Goal: Information Seeking & Learning: Check status

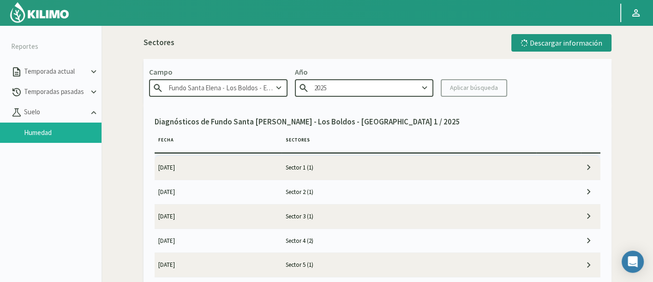
click at [503, 166] on td "Sector 1 (1)" at bounding box center [409, 168] width 255 height 24
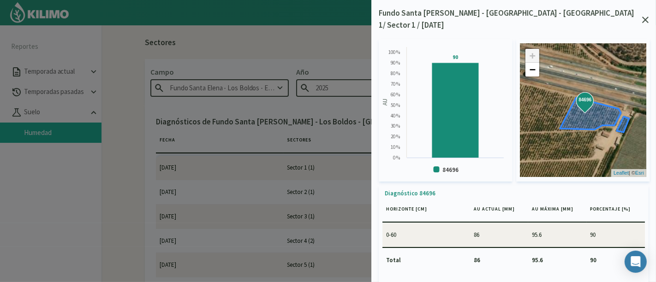
click at [649, 15] on div "Fundo Santa Elena - Los Boldos - Equipo 1/ Sector 1 / 01/09/25 Created with Hig…" at bounding box center [513, 141] width 285 height 282
click at [645, 17] on icon at bounding box center [645, 20] width 6 height 6
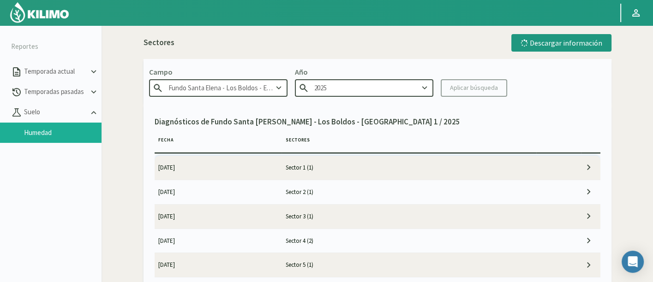
click at [209, 84] on input "Fundo Santa Elena - Los Boldos - Equipo 1" at bounding box center [218, 87] width 138 height 17
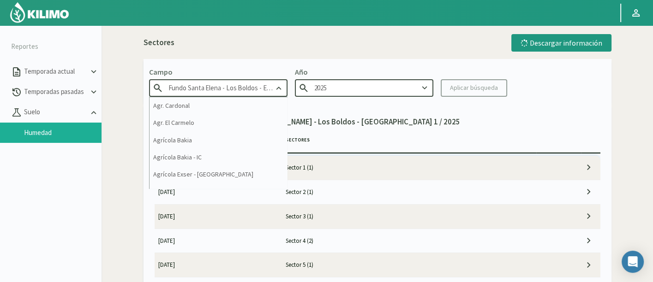
click at [209, 84] on input "Fundo Santa Elena - Los Boldos - Equipo 1" at bounding box center [218, 87] width 138 height 17
click at [218, 94] on input "m" at bounding box center [218, 87] width 138 height 17
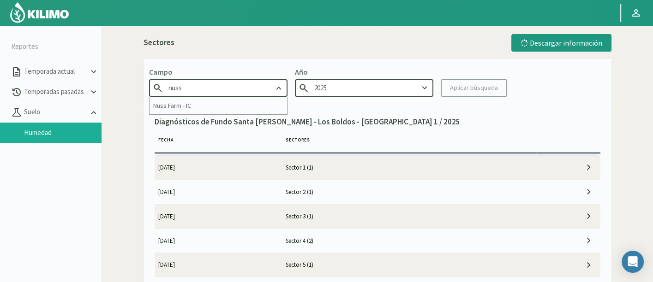
click at [217, 96] on input "nuss" at bounding box center [218, 87] width 138 height 17
click at [216, 101] on div "Nuss Farm - IC" at bounding box center [219, 105] width 138 height 17
type input "Nuss Farm - IC"
click at [456, 88] on div "Aplicar búsqueda" at bounding box center [474, 88] width 48 height 10
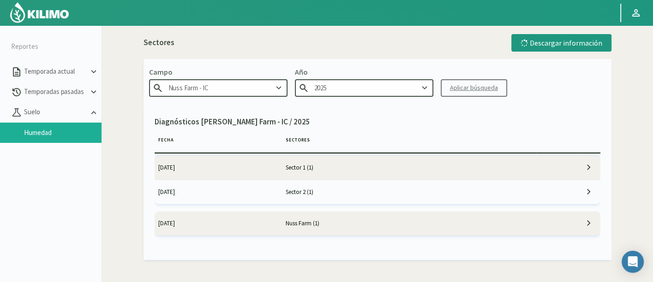
click at [44, 11] on img at bounding box center [39, 12] width 60 height 22
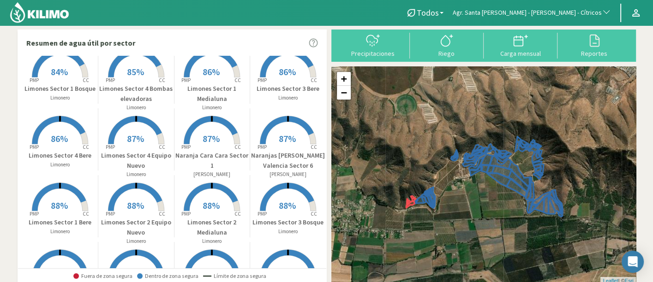
scroll to position [154, 0]
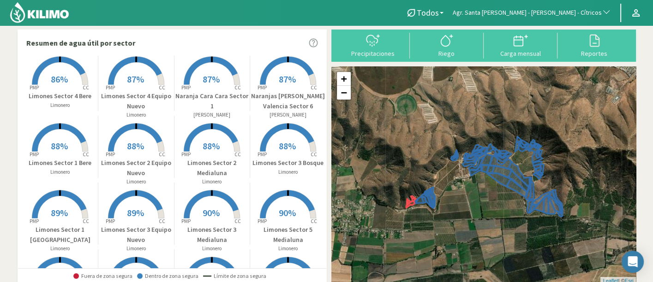
click at [90, 157] on rect at bounding box center [60, 153] width 74 height 74
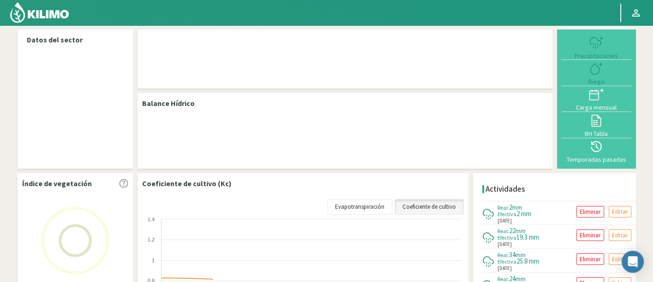
select select "19: Object"
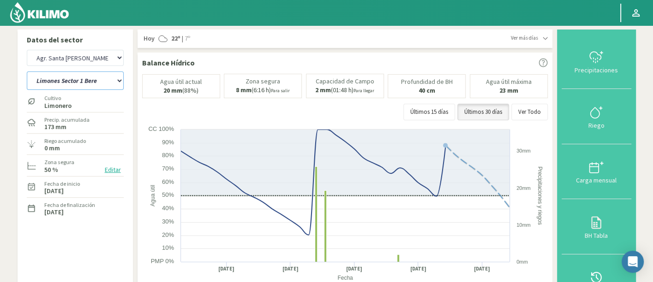
click at [106, 81] on select "12 A-B 14 -A Naranja [US_STATE] Parent [DEMOGRAPHIC_DATA] -[GEOGRAPHIC_DATA][PE…" at bounding box center [75, 81] width 97 height 18
click at [27, 72] on select "12 A-B 14 -A Naranja [US_STATE] Parent [DEMOGRAPHIC_DATA] -[GEOGRAPHIC_DATA][PE…" at bounding box center [75, 81] width 97 height 18
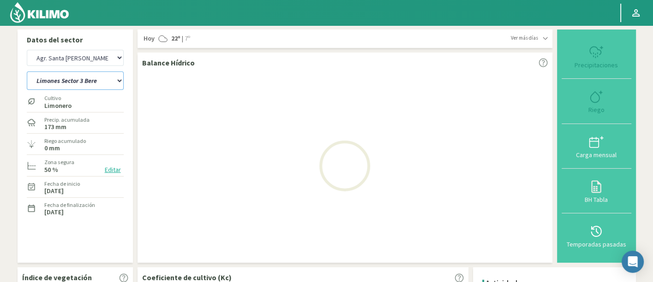
select select "3: Object"
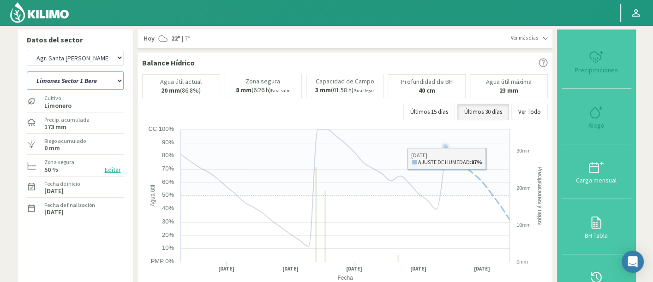
select select "299: Object"
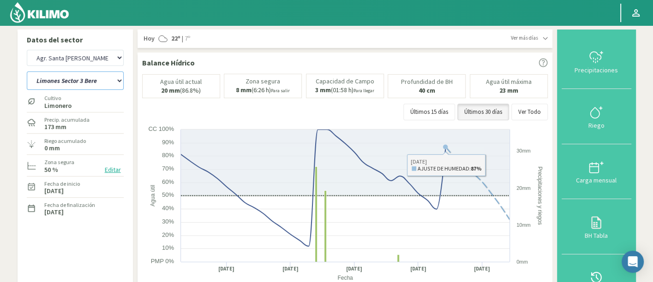
drag, startPoint x: 105, startPoint y: 82, endPoint x: 102, endPoint y: 111, distance: 29.7
click at [105, 81] on select "12 A-B 14 -A Naranja [US_STATE] Parent [DEMOGRAPHIC_DATA] -[GEOGRAPHIC_DATA][PE…" at bounding box center [75, 81] width 97 height 18
click at [88, 94] on div "Cultivo Limonero" at bounding box center [75, 101] width 97 height 20
click at [87, 83] on select "12 A-B 14 -A Naranja [US_STATE] Parent [DEMOGRAPHIC_DATA] -[GEOGRAPHIC_DATA][PE…" at bounding box center [75, 81] width 97 height 18
click at [27, 72] on select "12 A-B 14 -A Naranja [US_STATE] Parent [DEMOGRAPHIC_DATA] -[GEOGRAPHIC_DATA][PE…" at bounding box center [75, 81] width 97 height 18
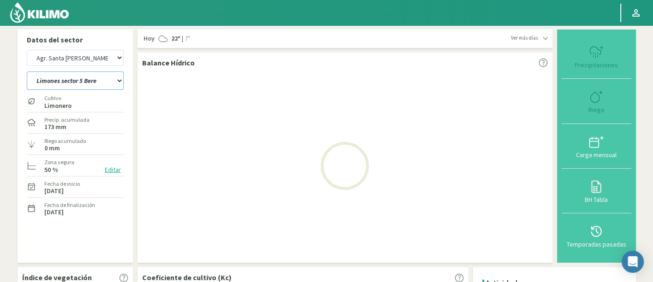
select select "41: Object"
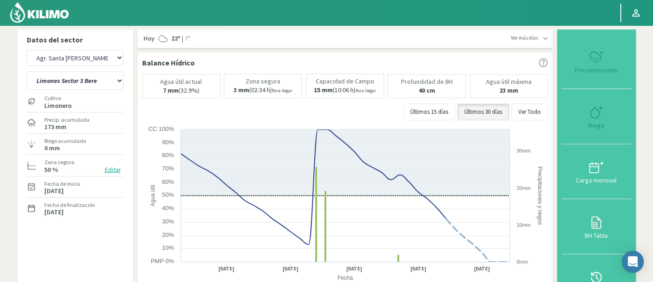
select select "579: Object"
click at [104, 257] on div "Agr. Cardonal Agr. El [PERSON_NAME] Agrícola [GEOGRAPHIC_DATA] - IC Agrícola Ex…" at bounding box center [75, 183] width 97 height 271
drag, startPoint x: 59, startPoint y: 79, endPoint x: 64, endPoint y: 89, distance: 10.9
click at [59, 79] on select "12 A-B 14 -A Naranja [US_STATE] Parent [DEMOGRAPHIC_DATA] -[GEOGRAPHIC_DATA][PE…" at bounding box center [75, 81] width 97 height 18
click at [27, 72] on select "12 A-B 14 -A Naranja [US_STATE] Parent [DEMOGRAPHIC_DATA] -[GEOGRAPHIC_DATA][PE…" at bounding box center [75, 81] width 97 height 18
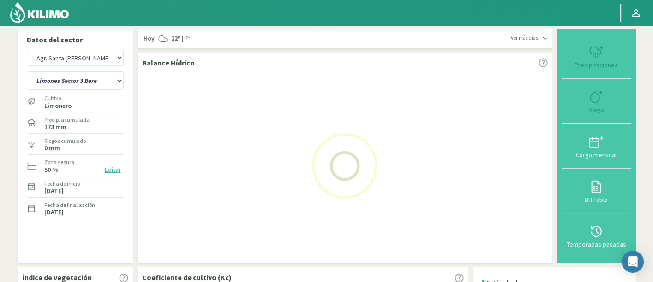
select select "79: Object"
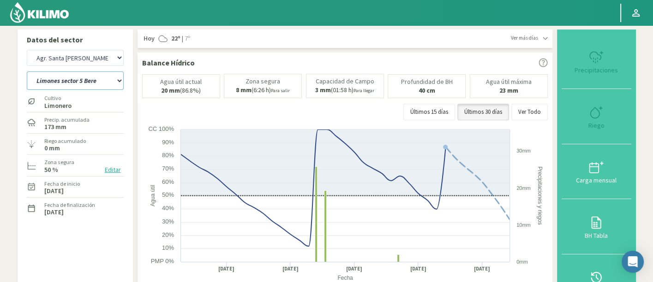
select select "859: Object"
select select "101: Object"
